Goal: Navigation & Orientation: Find specific page/section

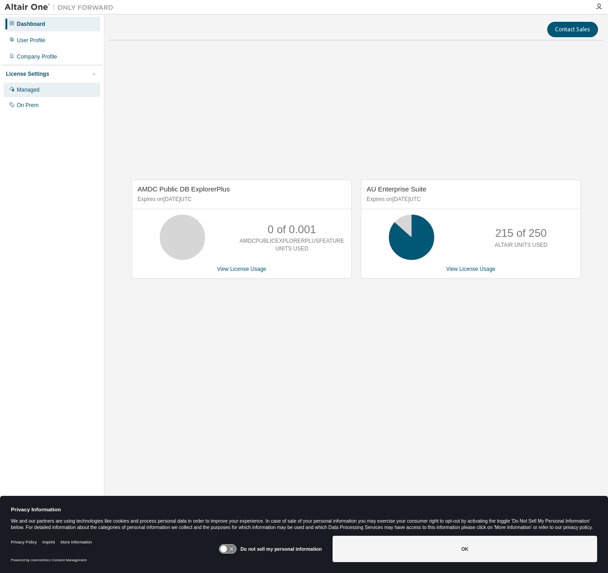
click at [40, 89] on div "Managed" at bounding box center [52, 90] width 97 height 15
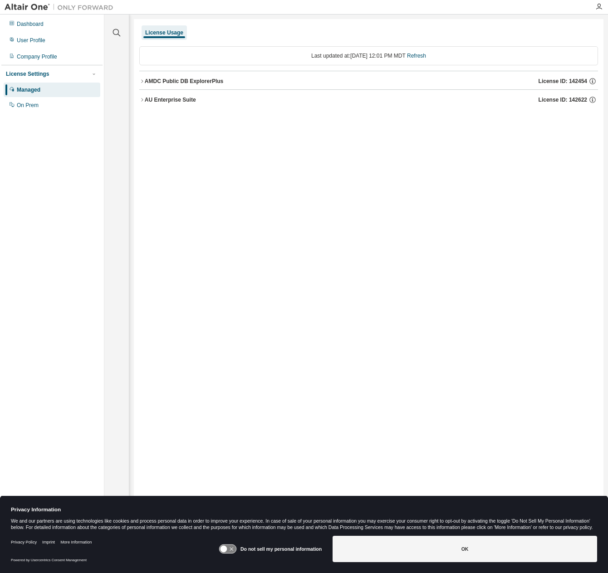
click at [143, 82] on icon "button" at bounding box center [141, 80] width 5 height 5
click at [142, 90] on button "AU Enterprise Suite License ID: 142622" at bounding box center [368, 100] width 459 height 20
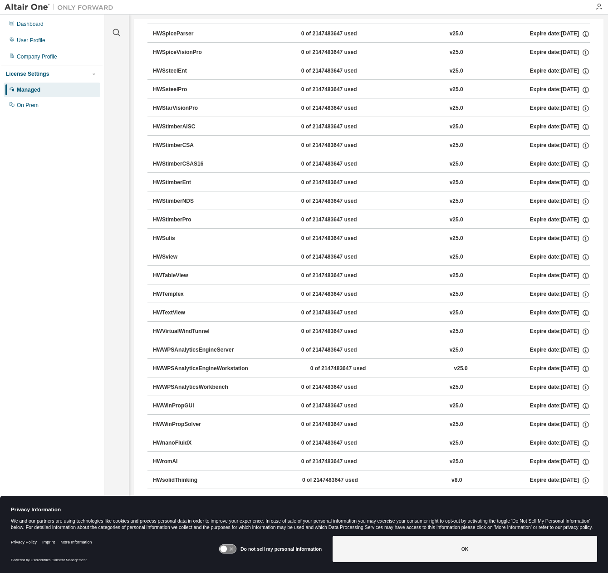
scroll to position [6000, 0]
click at [446, 174] on button "HWStimberNDS 0 of 2147483647 used v25.0 Expire date: [DATE]" at bounding box center [371, 183] width 437 height 20
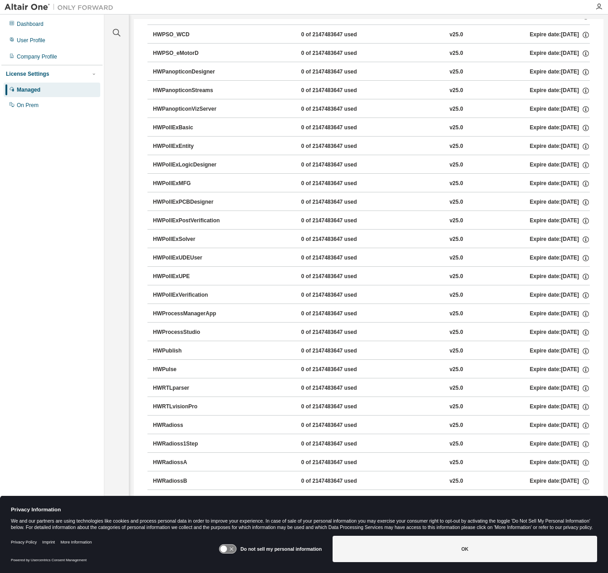
drag, startPoint x: 345, startPoint y: 323, endPoint x: 411, endPoint y: 336, distance: 67.0
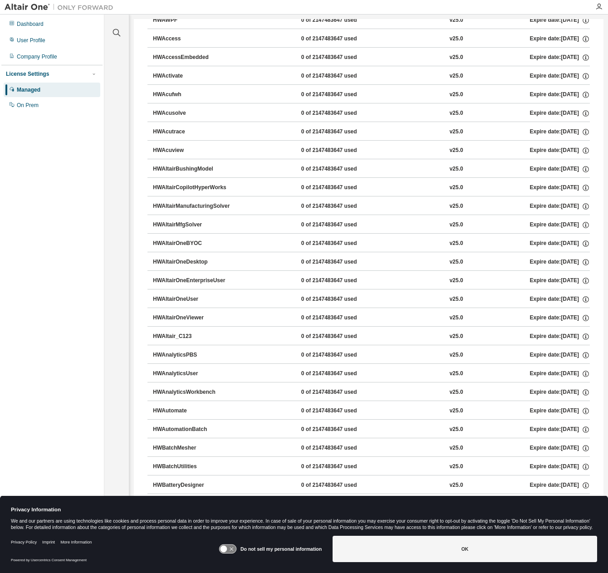
scroll to position [0, 0]
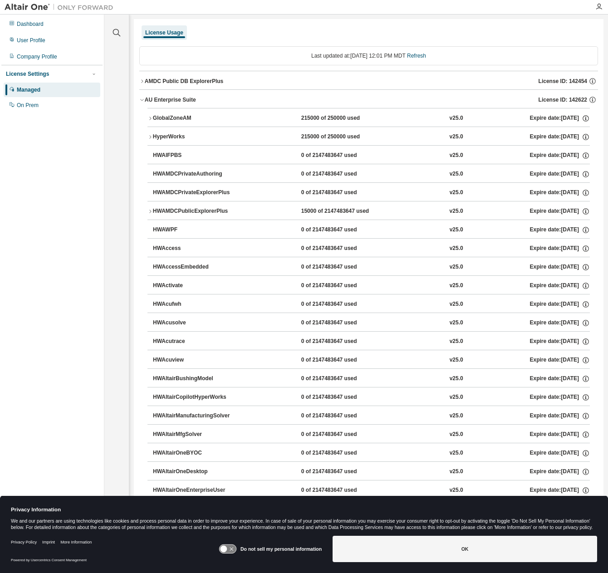
click at [149, 211] on icon "button" at bounding box center [149, 211] width 5 height 5
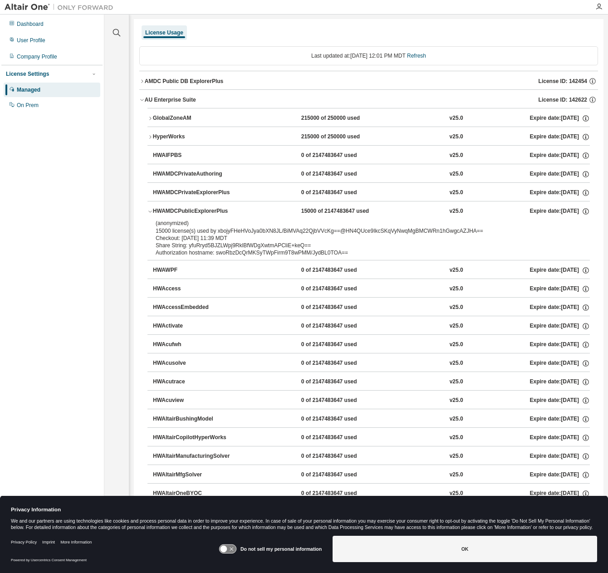
click at [149, 211] on icon "button" at bounding box center [149, 211] width 5 height 5
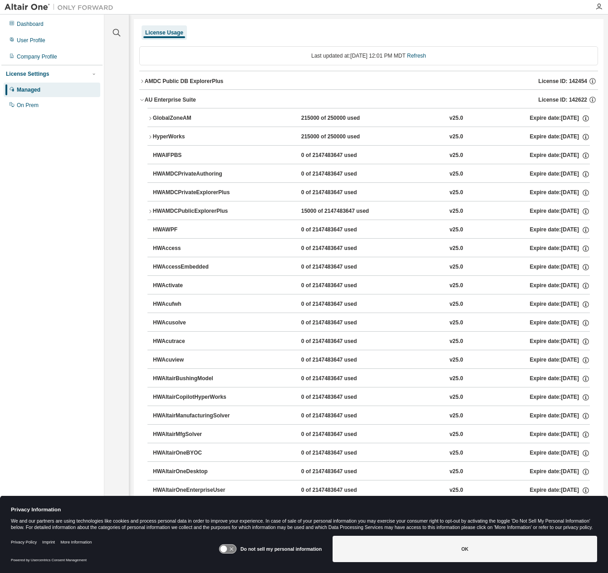
click at [151, 117] on icon "button" at bounding box center [149, 118] width 5 height 5
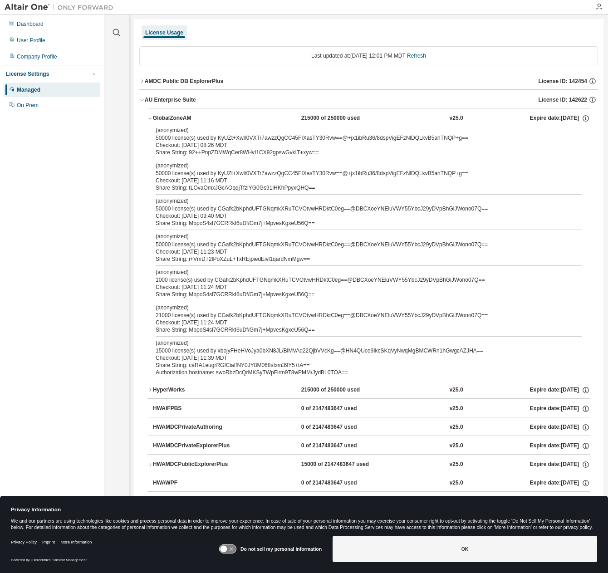
click at [151, 117] on icon "button" at bounding box center [149, 118] width 5 height 5
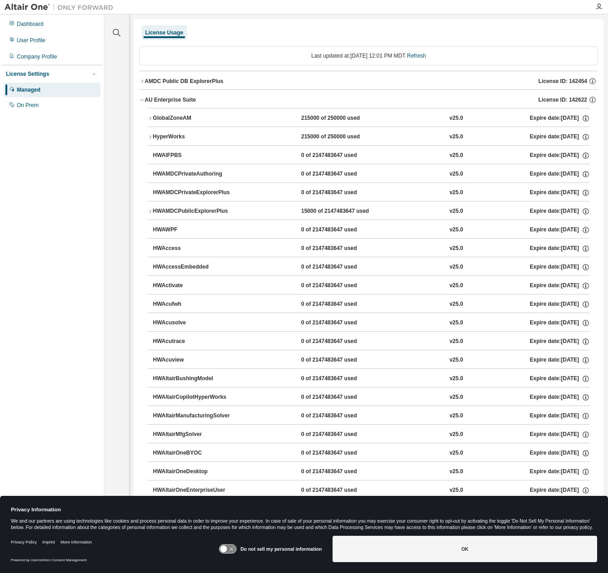
click at [142, 96] on button "AU Enterprise Suite License ID: 142622" at bounding box center [368, 100] width 459 height 20
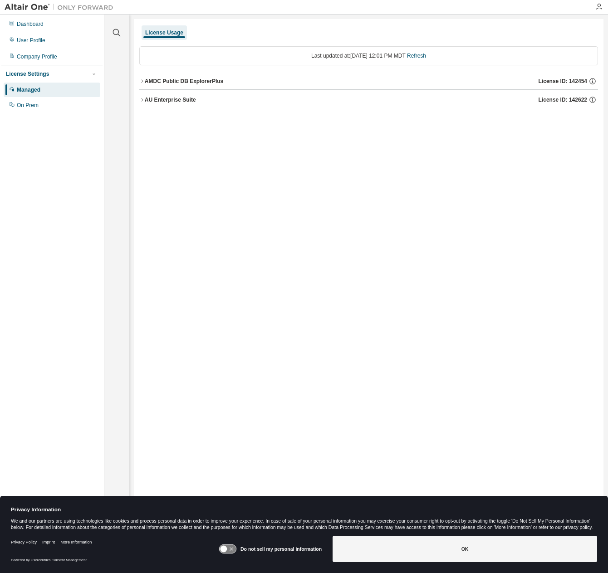
click at [359, 260] on div "License Usage Last updated at: [DATE] 12:01 PM MDT Refresh AMDC Public DB Explo…" at bounding box center [369, 280] width 470 height 523
